Goal: Task Accomplishment & Management: Use online tool/utility

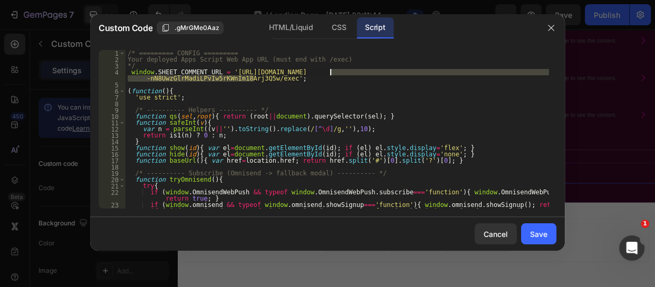
drag, startPoint x: 254, startPoint y: 78, endPoint x: 330, endPoint y: 73, distance: 76.1
click at [330, 73] on div "/* ========= CONFIG ========= Your deployed Apps Script Web App URL (must end w…" at bounding box center [336, 135] width 423 height 171
paste textarea "x0fAjYm4yIBjhxi03pY0SPLqU0vAqzu1O0eRPGpKXNRLgWJWrXMpU71wapJ8B3FeuBKg"
type textarea "window.SHEET_COMMENT_URL = '[URL][DOMAIN_NAME]';"
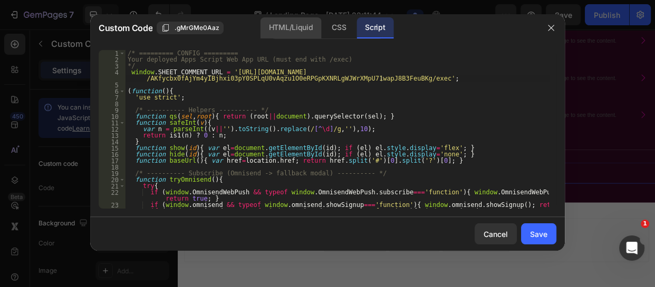
click at [323, 27] on div "HTML/Liquid" at bounding box center [338, 27] width 31 height 21
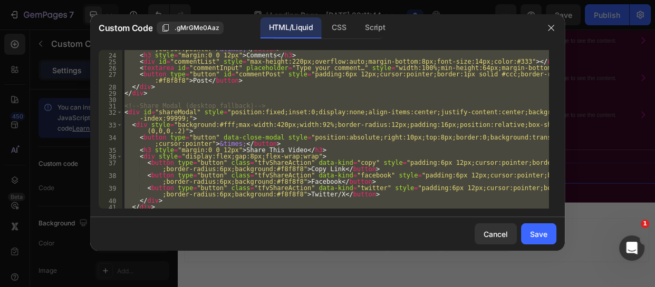
scroll to position [195, 0]
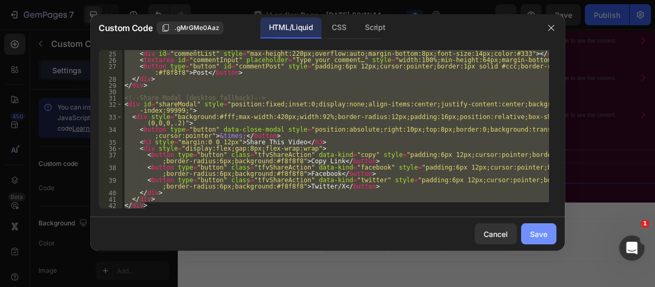
click at [536, 235] on div "Save" at bounding box center [538, 234] width 17 height 11
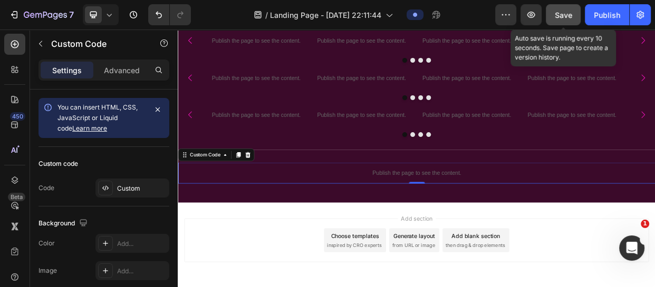
click at [568, 12] on span "Save" at bounding box center [562, 15] width 17 height 9
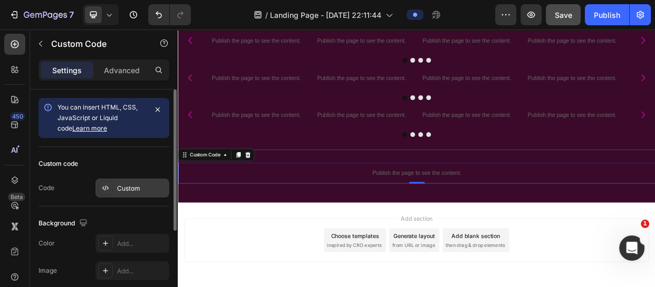
click at [136, 187] on div "Custom" at bounding box center [142, 188] width 50 height 9
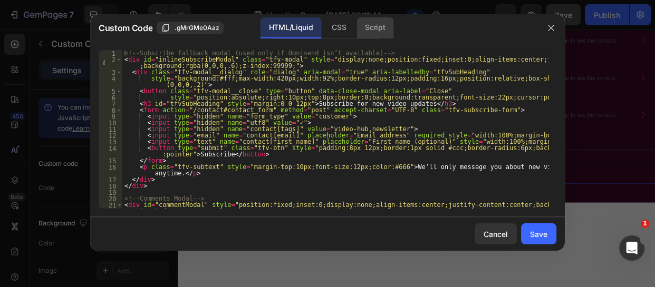
click at [370, 24] on div "Script" at bounding box center [374, 27] width 37 height 21
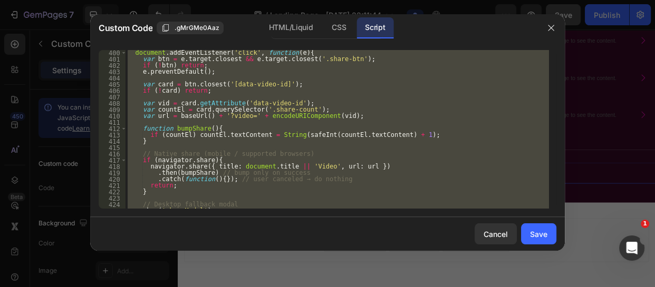
scroll to position [2813, 0]
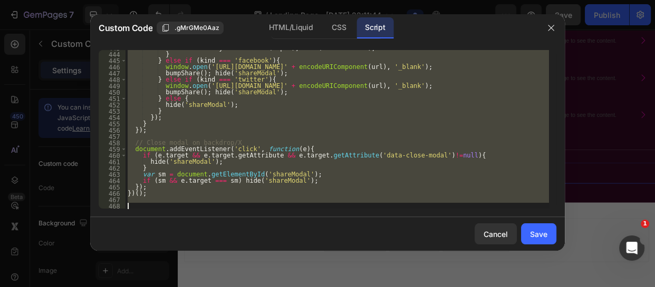
click at [129, 201] on div "document . body . removeChild ( input ) ; hide ( 'shareModal' ) ; } } else if (…" at bounding box center [336, 129] width 423 height 159
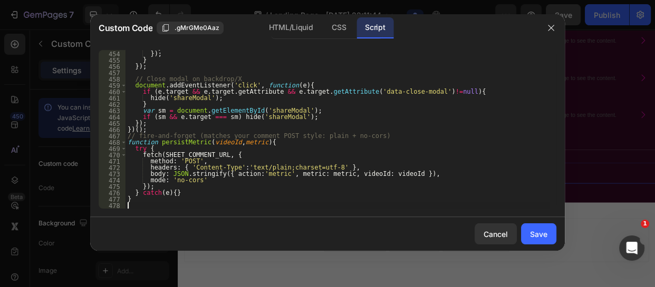
scroll to position [2877, 0]
paste textarea "}"
type textarea "}"
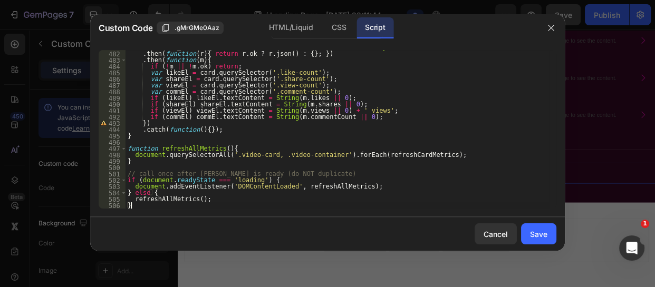
scroll to position [3060, 0]
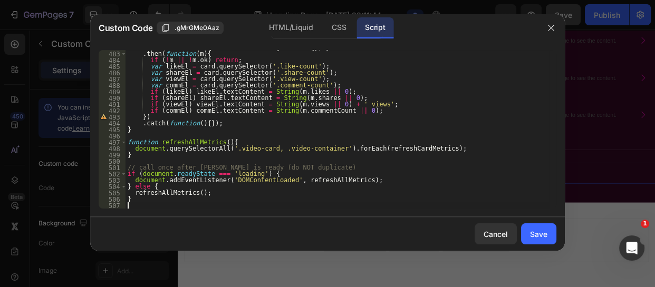
paste textarea "persistMetric(vid, 'share');"
type textarea "persistMetric(vid, 'share');"
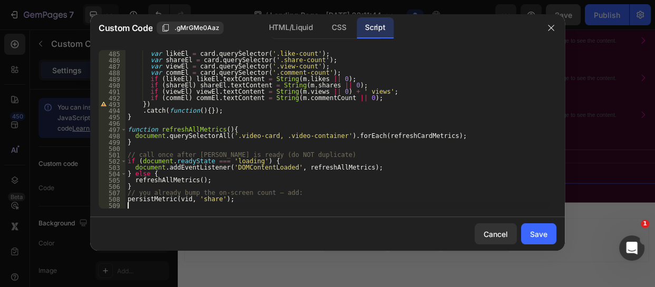
scroll to position [3073, 0]
paste textarea "}"
type textarea "}"
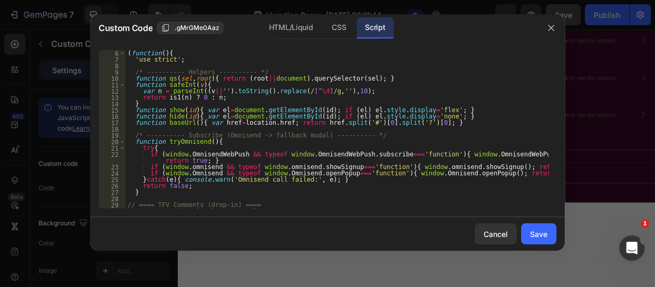
scroll to position [0, 0]
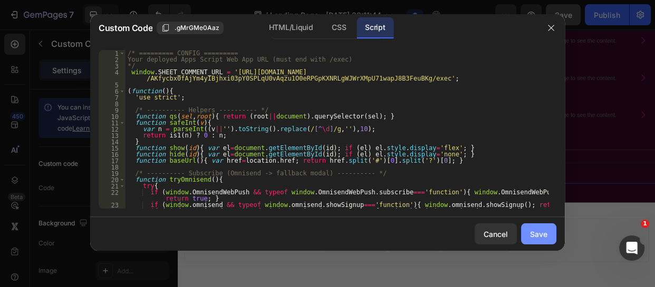
click at [537, 232] on div "Save" at bounding box center [538, 234] width 17 height 11
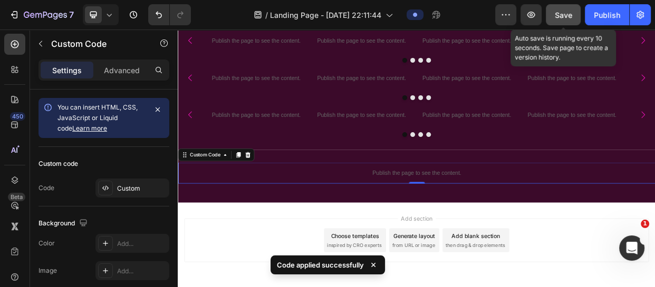
click at [550, 14] on button "Save" at bounding box center [562, 14] width 35 height 21
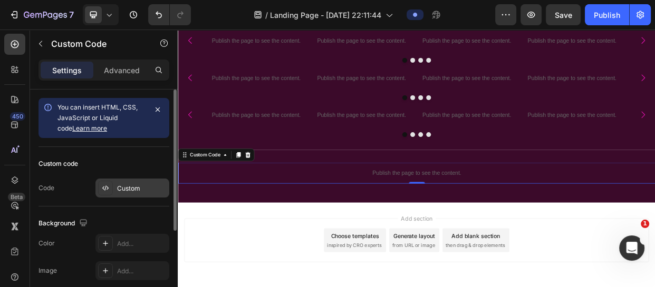
click at [116, 179] on div "Custom" at bounding box center [132, 188] width 74 height 19
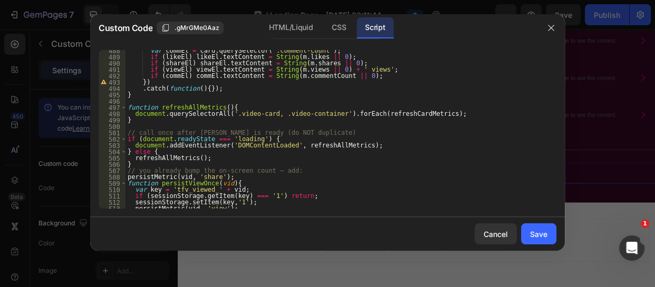
scroll to position [3117, 0]
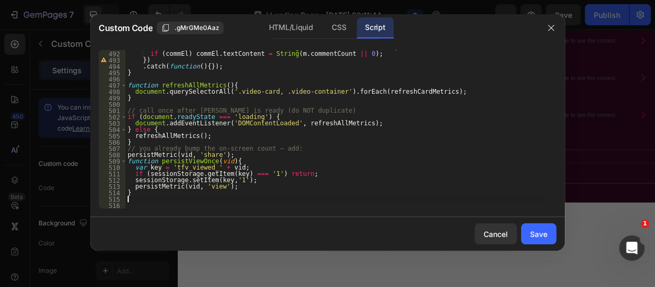
click at [126, 199] on div "if ( viewEl ) viewEl . textContent = String ( m . views || 0 ) + ' views' ; if …" at bounding box center [336, 129] width 423 height 171
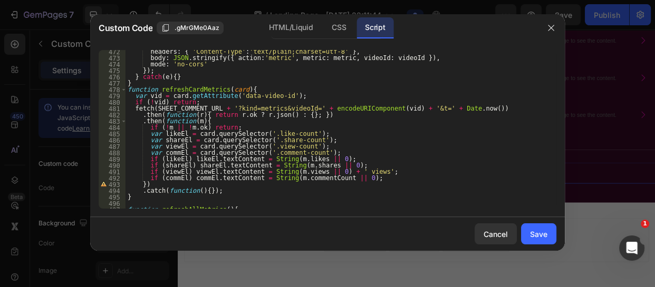
scroll to position [3007, 0]
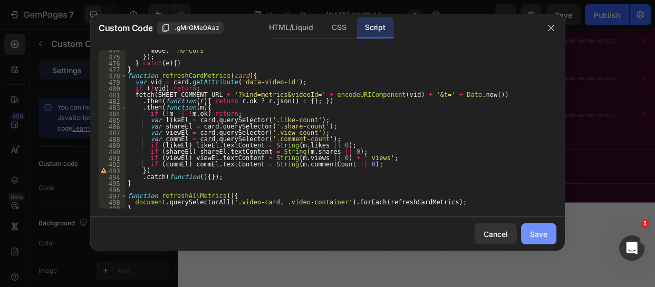
click at [544, 233] on div "Save" at bounding box center [538, 234] width 17 height 11
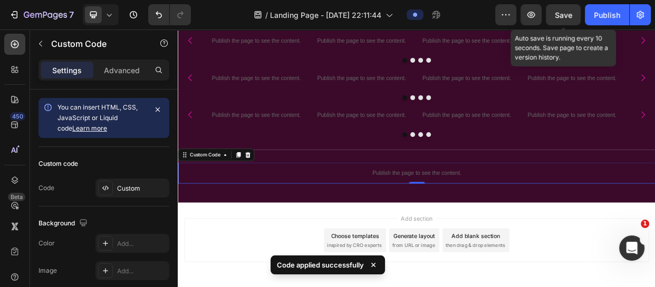
click at [561, 15] on span "Save" at bounding box center [562, 15] width 17 height 9
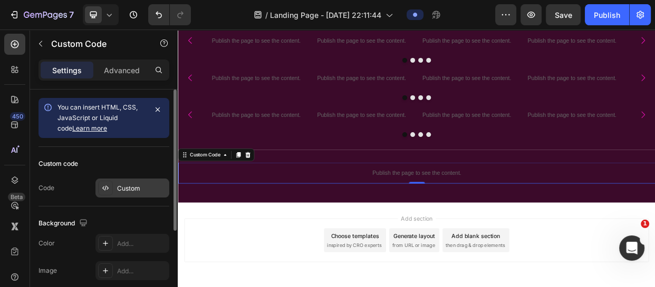
click at [130, 192] on div "Custom" at bounding box center [142, 188] width 50 height 9
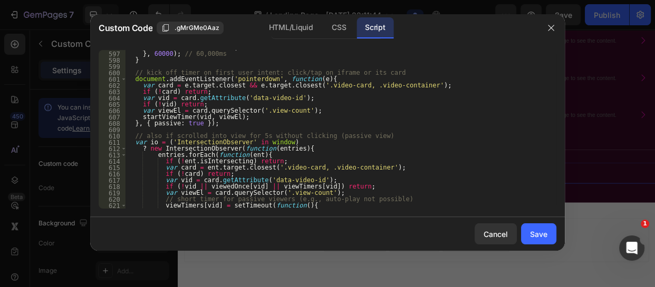
scroll to position [3914, 0]
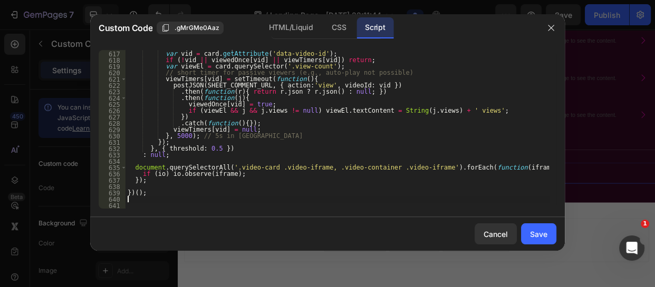
click at [130, 202] on div "if ( ! card ) return ; var vid = card . getAttribute ( 'data-video-id' ) ; if (…" at bounding box center [336, 129] width 423 height 171
paste textarea "})();"
type textarea "})();"
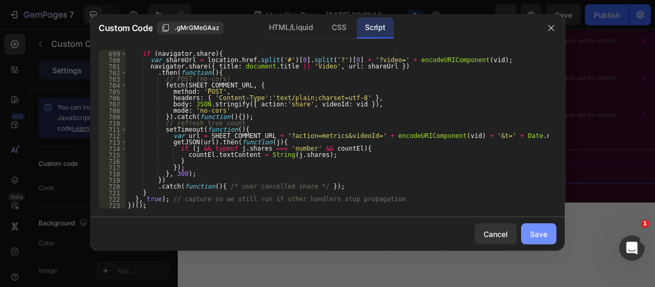
click at [532, 237] on div "Save" at bounding box center [538, 234] width 17 height 11
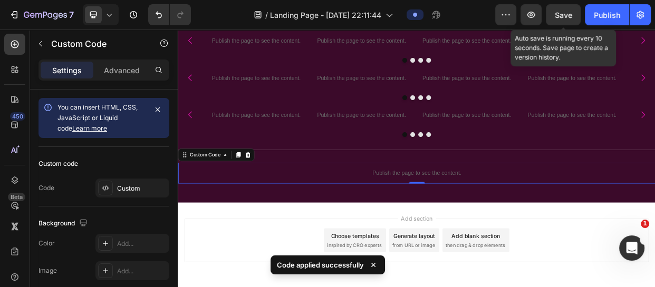
click at [564, 15] on span "Save" at bounding box center [562, 15] width 17 height 9
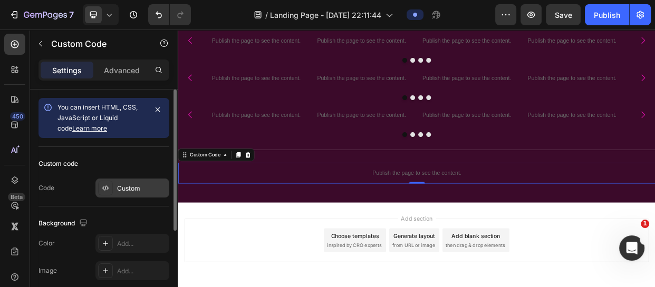
click at [124, 189] on div "Custom" at bounding box center [142, 188] width 50 height 9
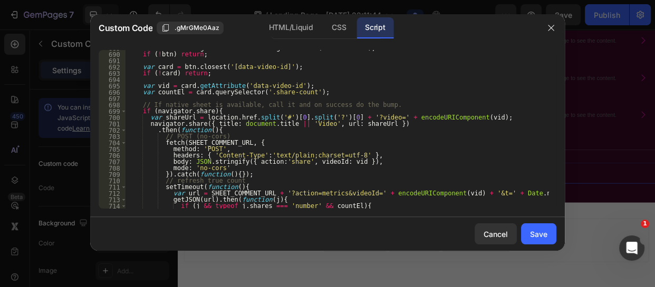
scroll to position [4439, 0]
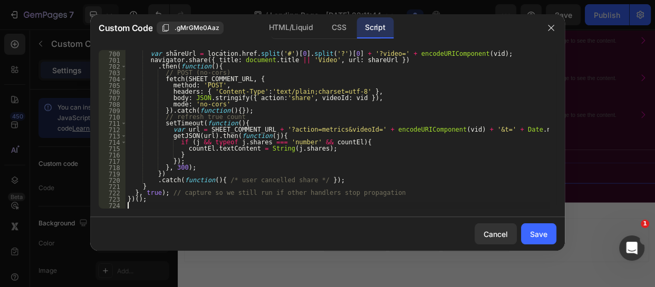
click at [143, 203] on div "if ( navigator . share ) { var shareUrl = location . href . split ( '#' ) [ 0 ]…" at bounding box center [336, 129] width 423 height 171
paste textarea "})();"
type textarea "})();"
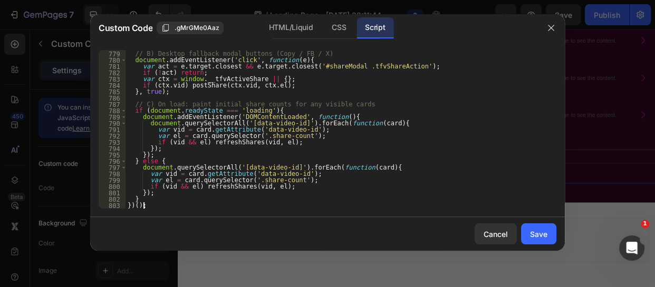
scroll to position [4938, 0]
click at [548, 240] on button "Save" at bounding box center [538, 233] width 35 height 21
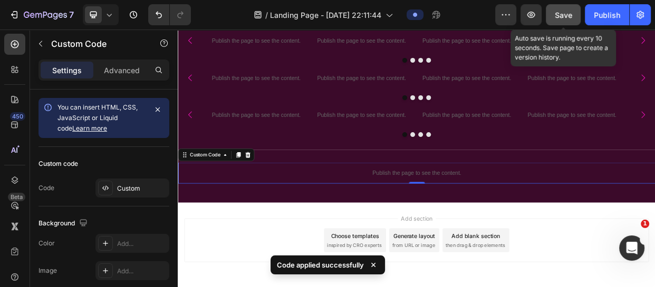
click at [570, 6] on button "Save" at bounding box center [562, 14] width 35 height 21
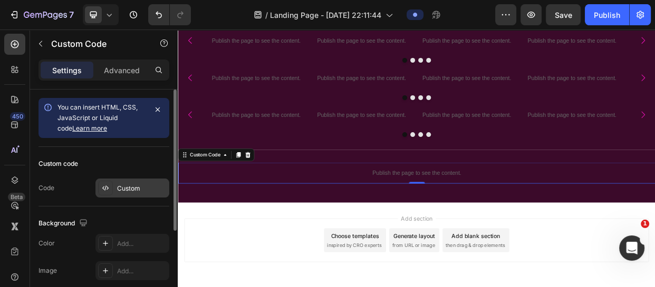
click at [131, 184] on div "Custom" at bounding box center [142, 188] width 50 height 9
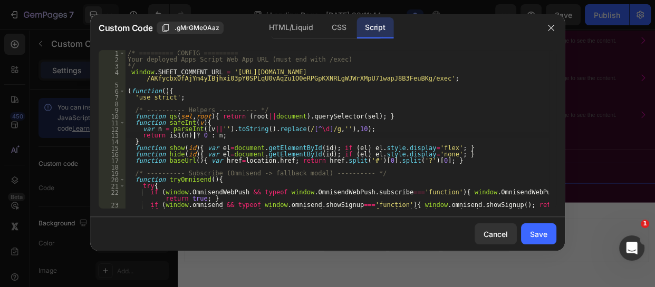
click at [192, 136] on div "/* ========= CONFIG ========= Your deployed Apps Script Web App URL (must end w…" at bounding box center [336, 135] width 423 height 171
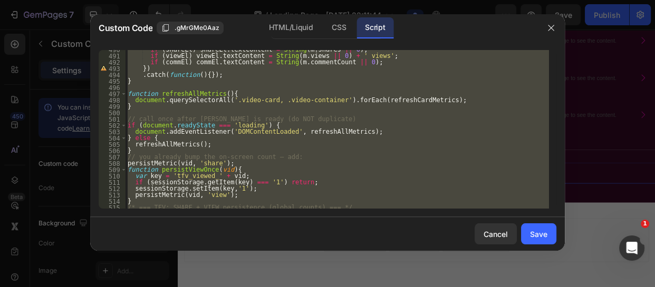
scroll to position [3144, 0]
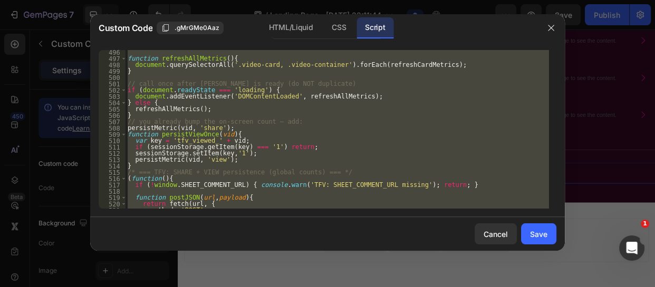
click at [128, 177] on div "function refreshAllMetrics ( ) { document . querySelectorAll ( '.video-card, .v…" at bounding box center [336, 129] width 423 height 159
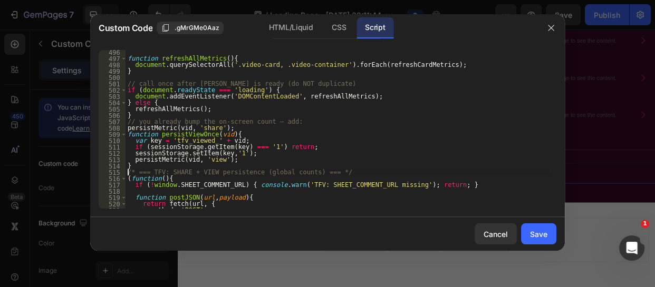
click at [128, 174] on div "function refreshAllMetrics ( ) { document . querySelectorAll ( '.video-card, .v…" at bounding box center [336, 134] width 423 height 171
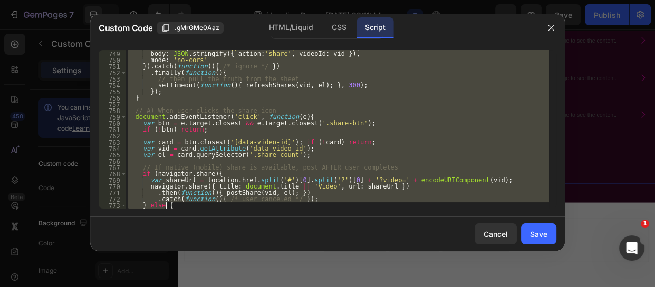
scroll to position [4938, 0]
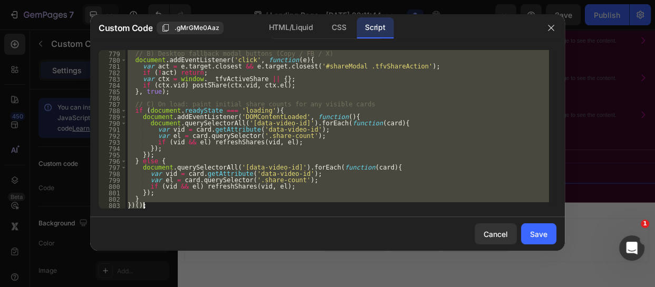
drag, startPoint x: 128, startPoint y: 174, endPoint x: 190, endPoint y: 239, distance: 90.2
click at [190, 239] on div "Custom Code .gMrGMe0Aaz HTML/Liquid CSS Script /* === TFV: SHARE + VIEW persist…" at bounding box center [327, 132] width 474 height 237
type textarea "} })();"
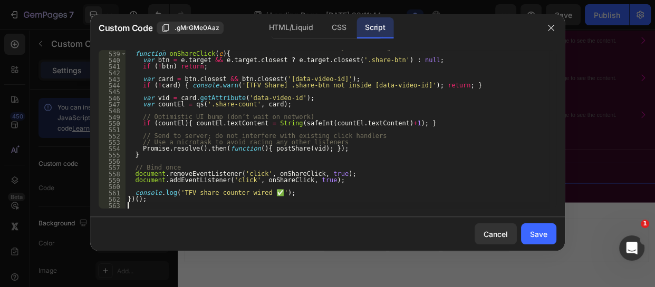
scroll to position [3415, 0]
click at [537, 237] on div "Save" at bounding box center [538, 234] width 17 height 11
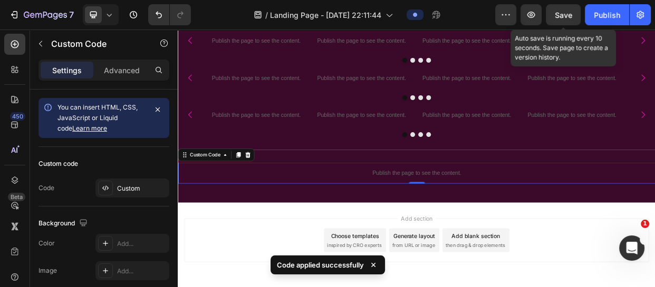
click at [555, 20] on div "Save" at bounding box center [562, 14] width 17 height 11
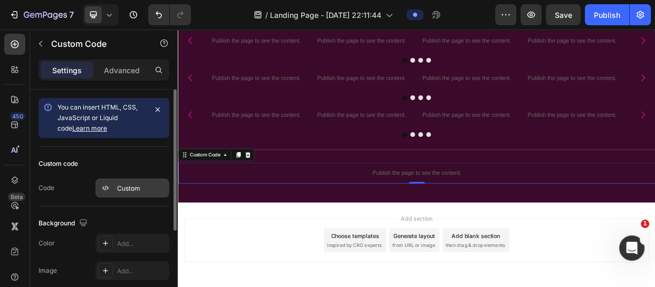
click at [122, 179] on div "Custom" at bounding box center [132, 188] width 74 height 19
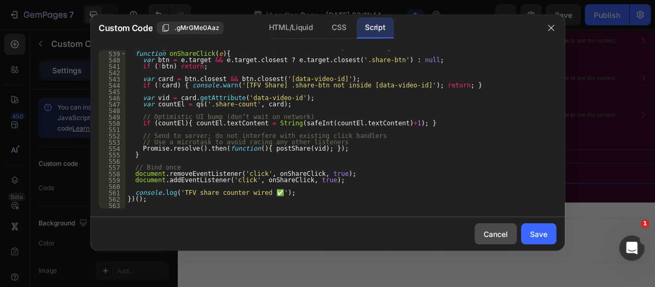
click at [494, 231] on div "Cancel" at bounding box center [495, 234] width 24 height 11
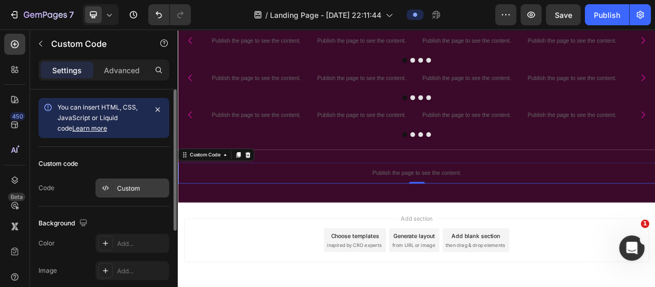
click at [135, 189] on div "Custom" at bounding box center [142, 188] width 50 height 9
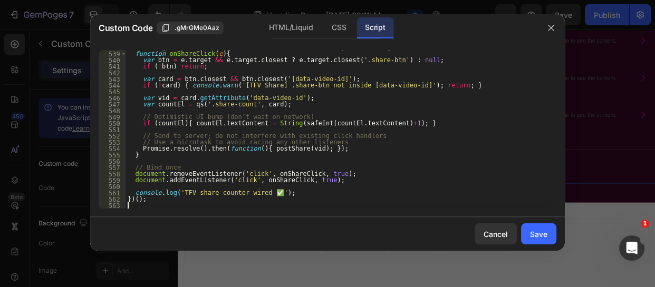
click at [126, 207] on div "// Delegate clicks on any .share-btn, but don't block your existing share flow …" at bounding box center [336, 129] width 423 height 171
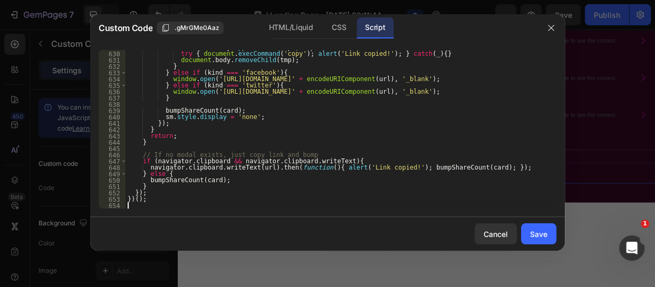
scroll to position [3990, 0]
click at [531, 229] on div "Save" at bounding box center [538, 234] width 17 height 11
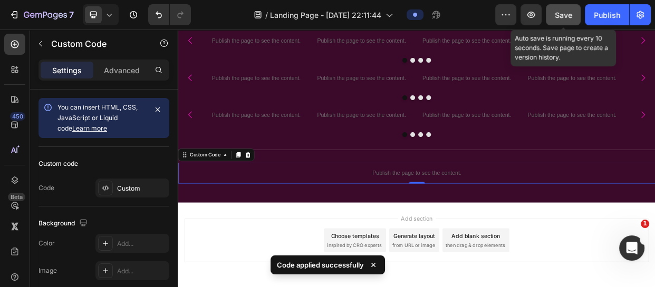
click at [550, 18] on button "Save" at bounding box center [562, 14] width 35 height 21
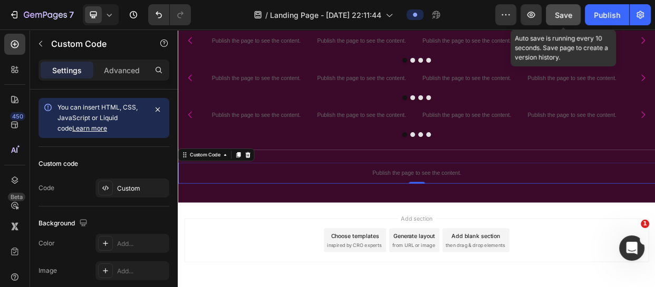
click at [550, 18] on button "Save" at bounding box center [562, 14] width 35 height 21
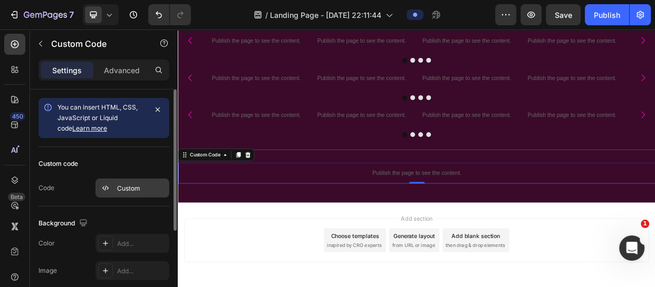
click at [124, 188] on div "Custom" at bounding box center [142, 188] width 50 height 9
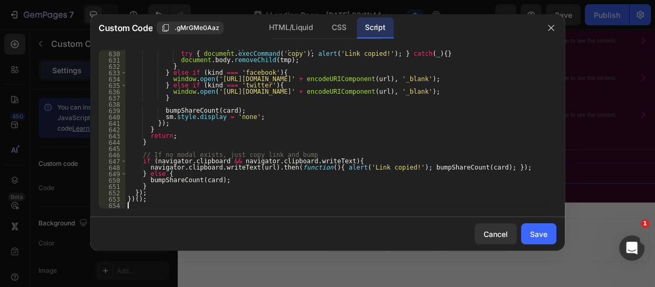
click at [127, 206] on div "document . body . appendChild ( tmp ) ; tmp . select ( ) ; try { document . exe…" at bounding box center [336, 129] width 423 height 171
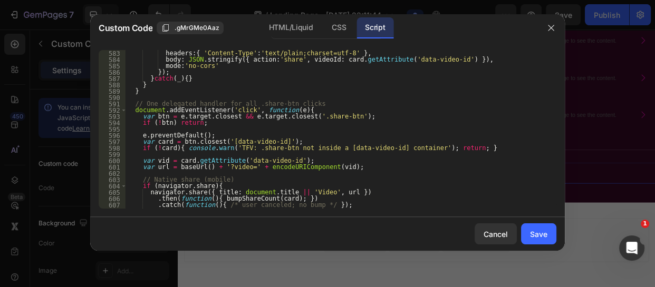
scroll to position [3693, 0]
click at [538, 225] on button "Save" at bounding box center [538, 233] width 35 height 21
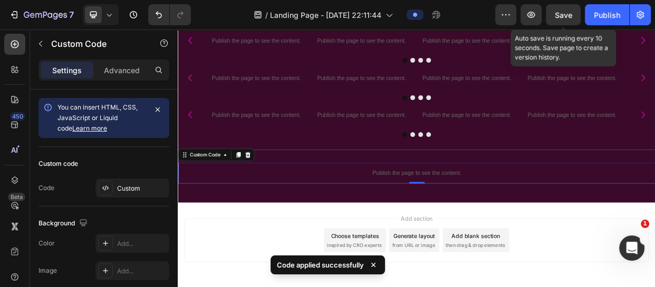
click at [563, 12] on span "Save" at bounding box center [562, 15] width 17 height 9
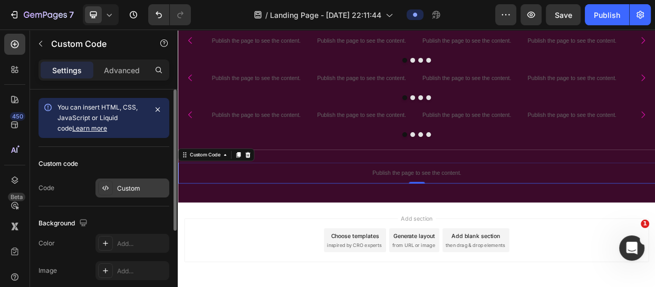
click at [122, 192] on div "Custom" at bounding box center [142, 188] width 50 height 9
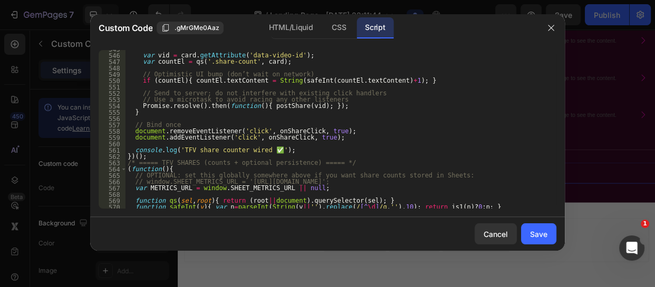
scroll to position [3468, 0]
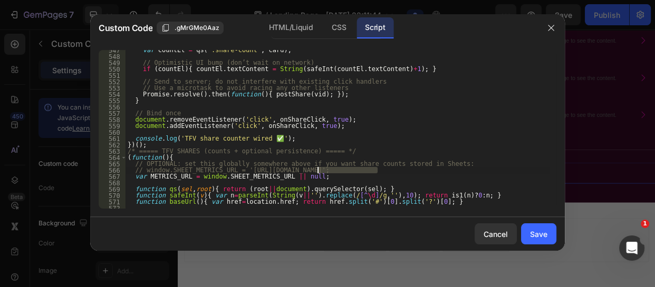
drag, startPoint x: 379, startPoint y: 171, endPoint x: 318, endPoint y: 171, distance: 61.1
click at [318, 171] on div "var countEl = qs ( '.share-count' , card ) ; // Optimistic UI bump (don’t wait …" at bounding box center [336, 132] width 423 height 171
click at [318, 171] on div "var countEl = qs ( '.share-count' , card ) ; // Optimistic UI bump (don’t wait …" at bounding box center [336, 129] width 423 height 159
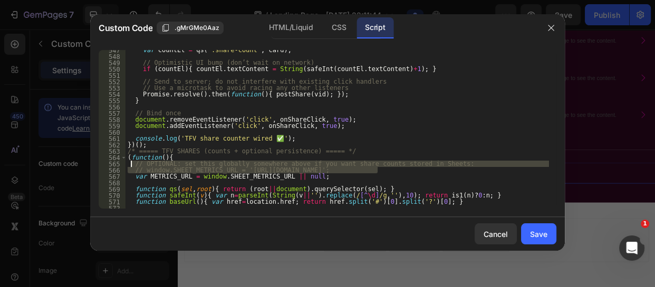
drag, startPoint x: 379, startPoint y: 171, endPoint x: 131, endPoint y: 163, distance: 248.3
click at [131, 163] on div "var countEl = qs ( '.share-count' , card ) ; // Optimistic UI bump (don’t wait …" at bounding box center [336, 132] width 423 height 171
type textarea "// OPTIONAL: set this globally somewhere above if you want share counts stored …"
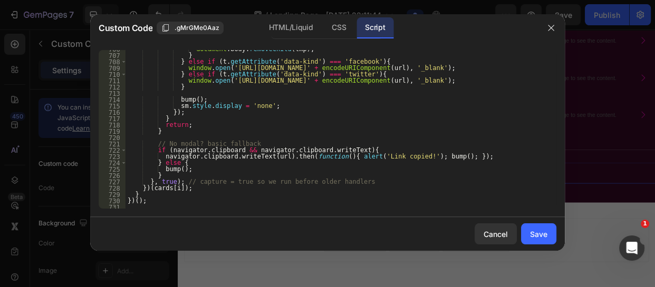
scroll to position [4477, 0]
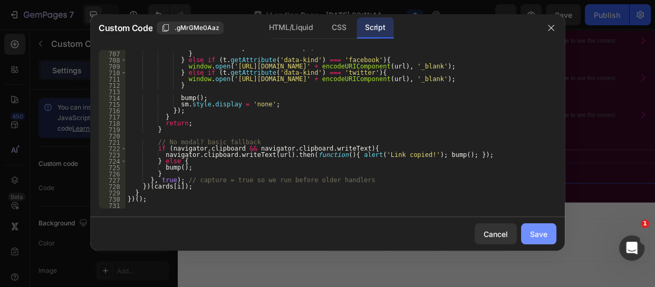
click at [535, 230] on div "Save" at bounding box center [538, 234] width 17 height 11
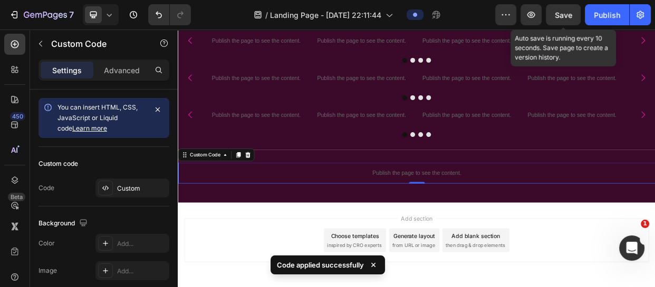
click at [557, 12] on span "Save" at bounding box center [562, 15] width 17 height 9
